Goal: Information Seeking & Learning: Learn about a topic

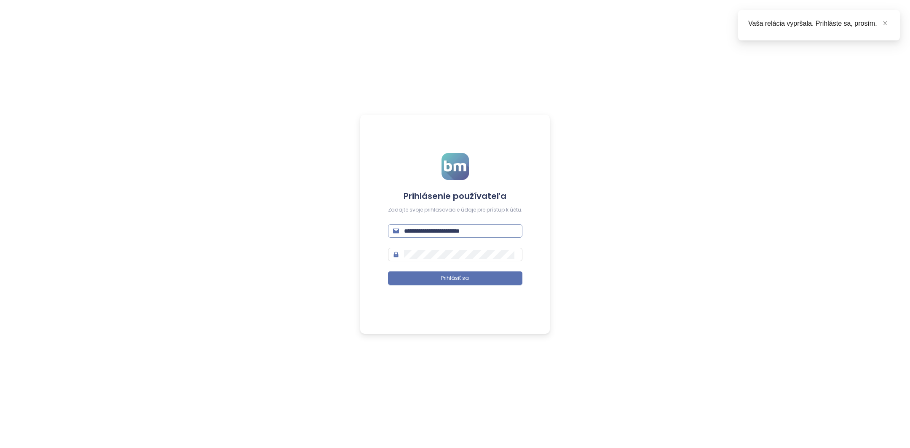
click at [457, 228] on input "**********" at bounding box center [460, 230] width 113 height 9
type input "**********"
click at [483, 280] on button "Prihlásiť sa" at bounding box center [455, 277] width 134 height 13
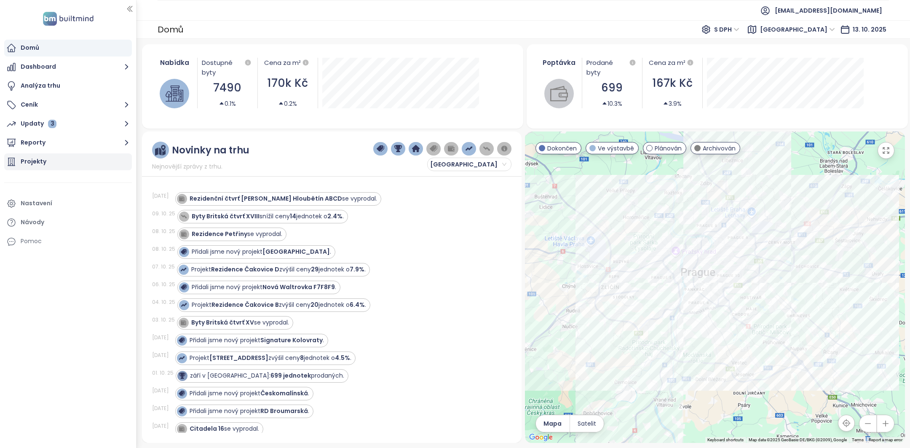
click at [61, 165] on div "Projekty" at bounding box center [68, 161] width 128 height 17
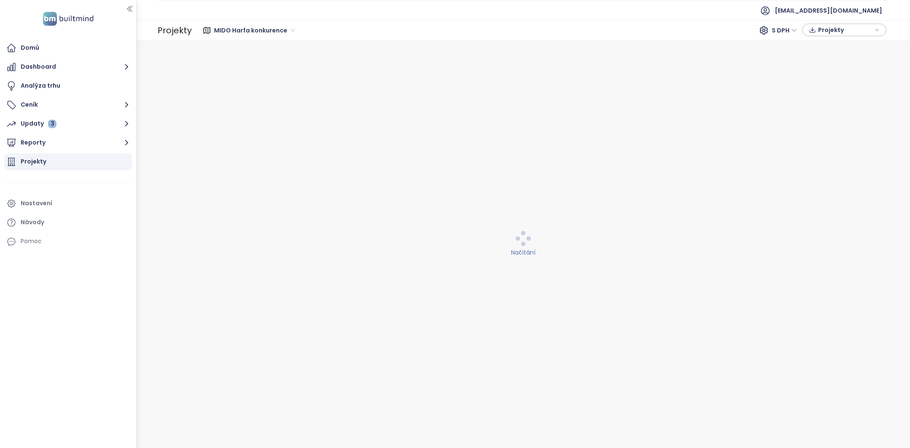
click at [260, 36] on span "MIDO Harfa konkurence" at bounding box center [254, 30] width 81 height 13
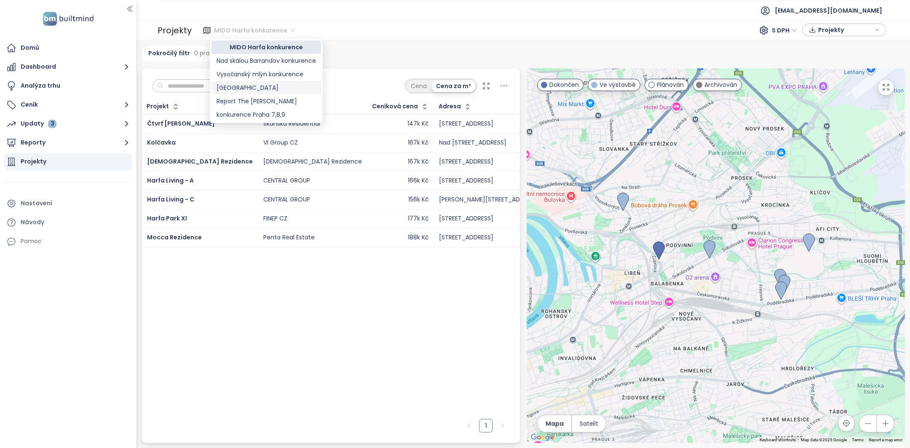
click at [265, 89] on div "[GEOGRAPHIC_DATA]" at bounding box center [266, 87] width 99 height 9
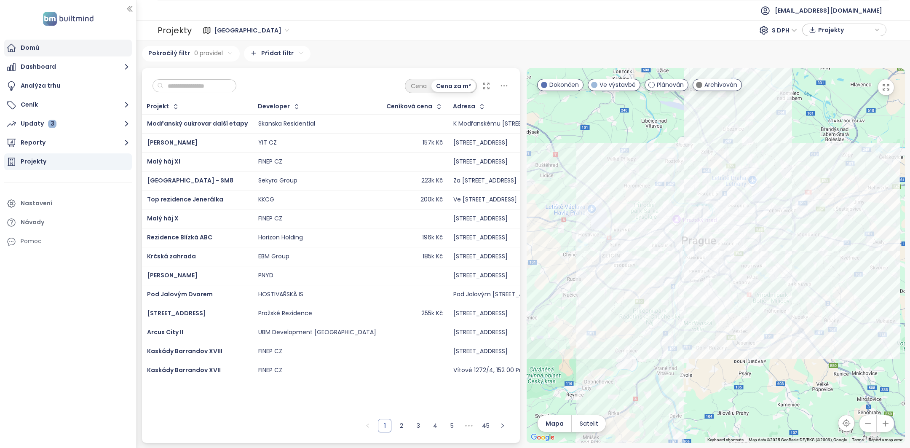
click at [58, 52] on div "Domů" at bounding box center [68, 48] width 128 height 17
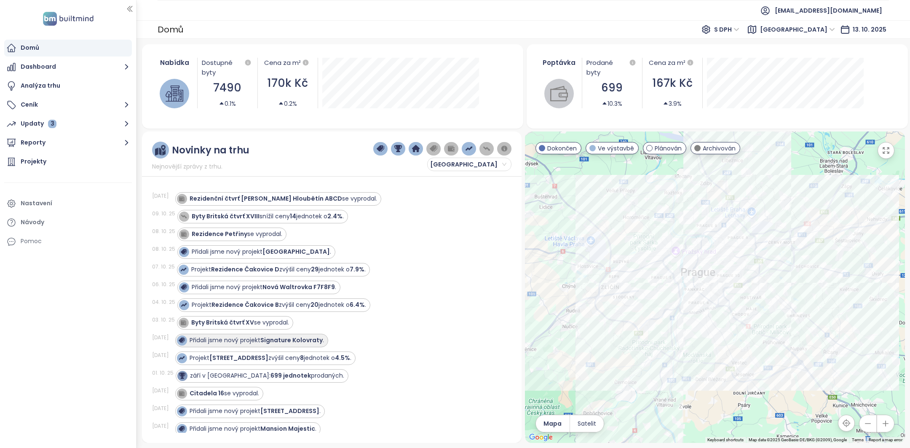
click at [284, 338] on strong "Signature Kolovraty" at bounding box center [291, 340] width 62 height 8
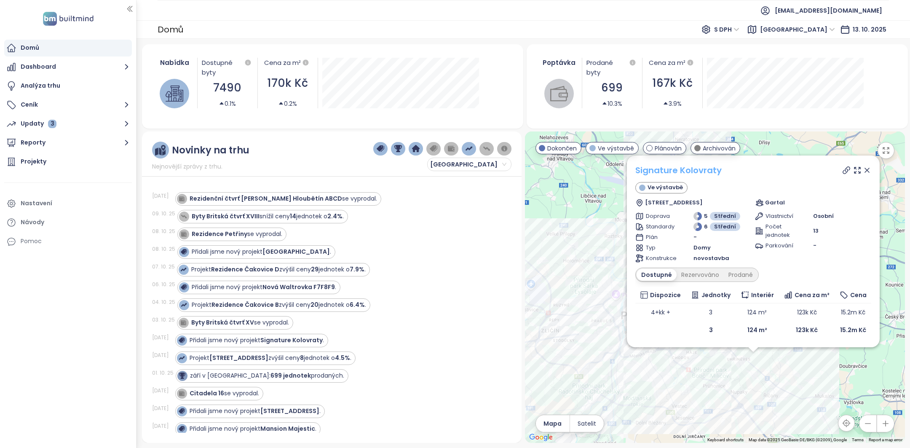
click at [672, 167] on link "Signature Kolovraty" at bounding box center [679, 170] width 86 height 13
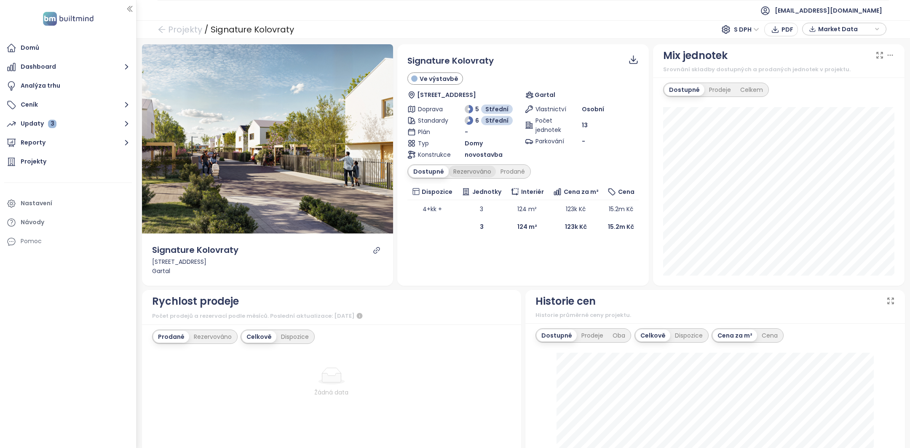
click at [475, 168] on div "Rezervováno" at bounding box center [472, 172] width 47 height 12
click at [512, 172] on div "Prodané" at bounding box center [513, 172] width 34 height 12
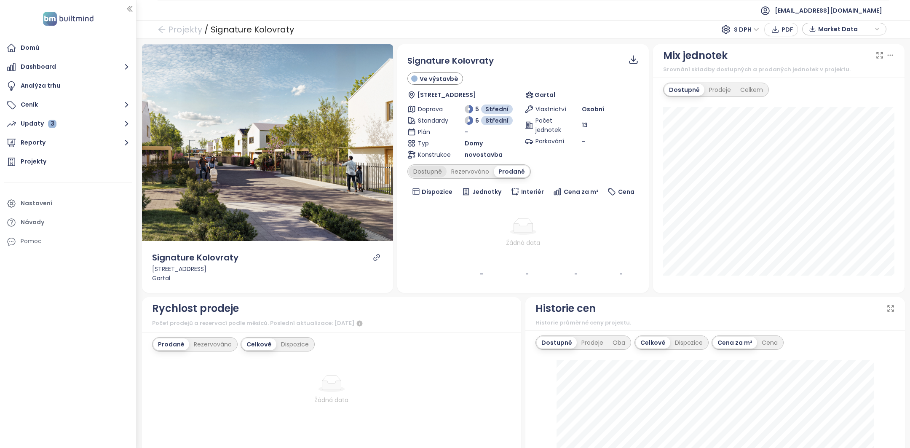
click at [425, 172] on div "Dostupné" at bounding box center [428, 172] width 38 height 12
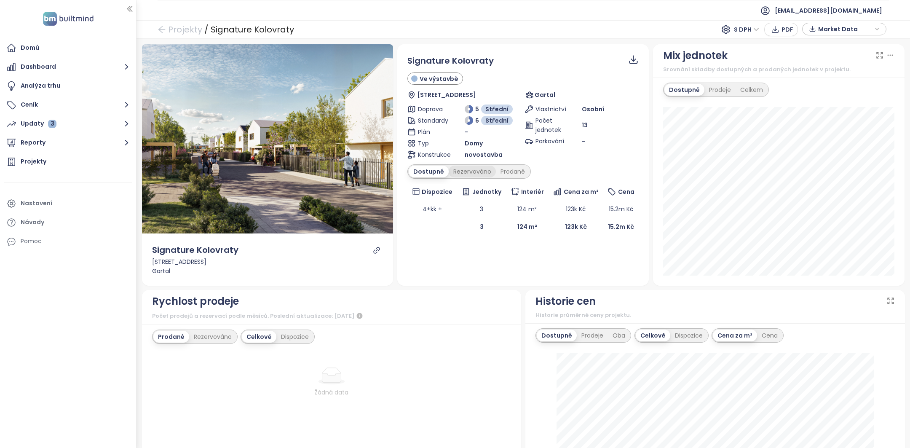
click at [462, 172] on div "Rezervováno" at bounding box center [472, 172] width 47 height 12
click at [505, 172] on div "Prodané" at bounding box center [513, 172] width 34 height 12
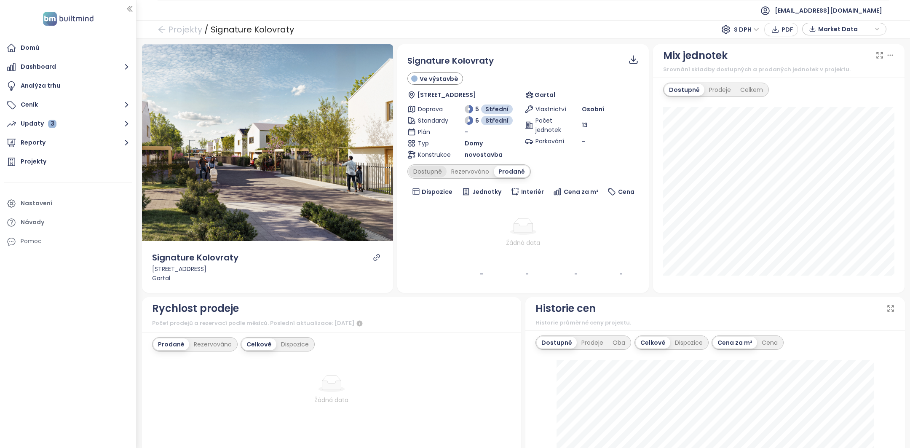
click at [433, 169] on div "Dostupné" at bounding box center [428, 172] width 38 height 12
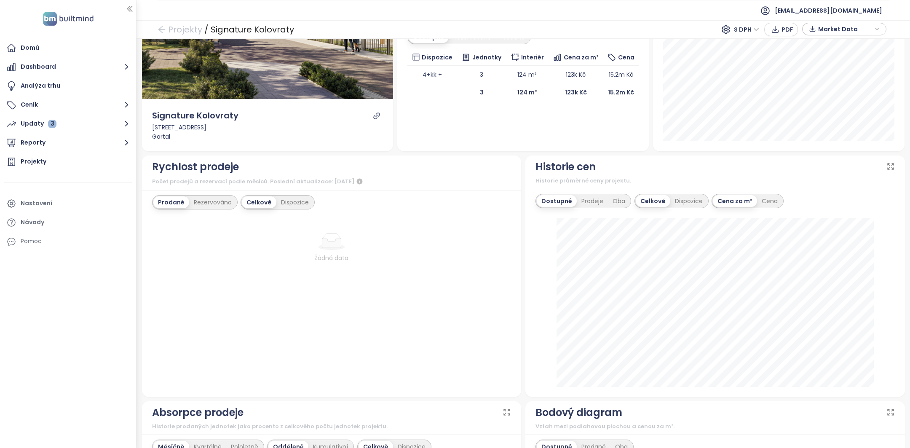
scroll to position [133, 0]
